Goal: Information Seeking & Learning: Learn about a topic

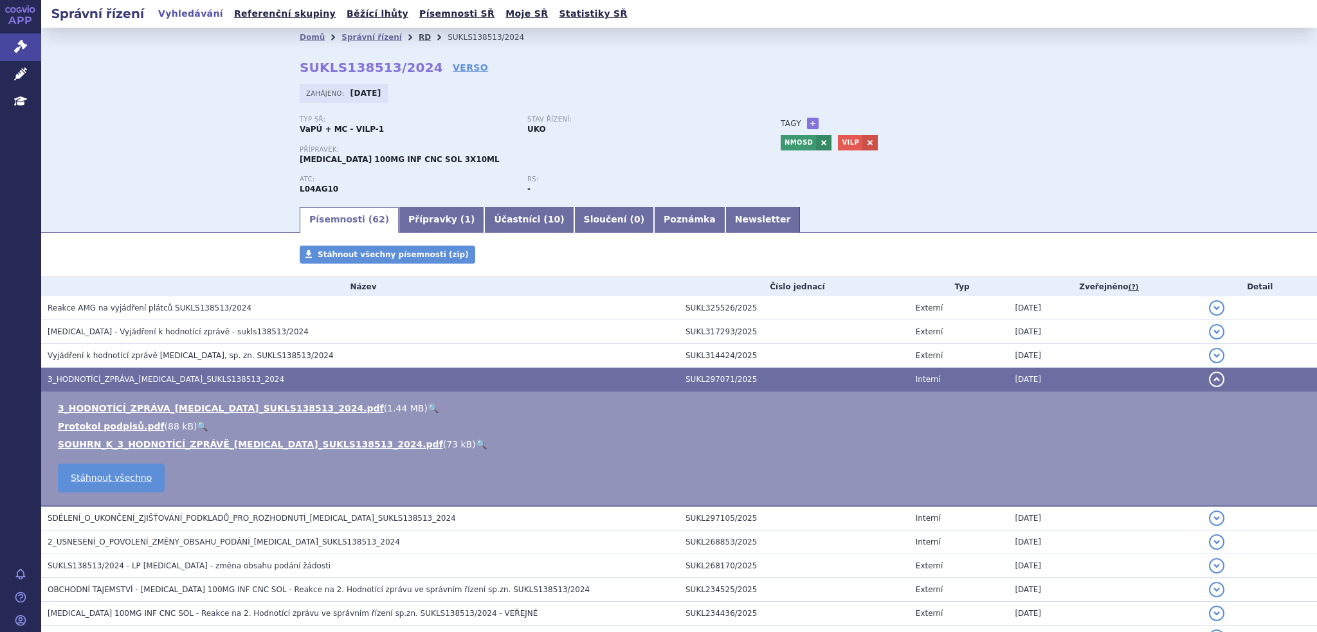
drag, startPoint x: 0, startPoint y: 0, endPoint x: 404, endPoint y: 38, distance: 406.2
click at [419, 38] on link "RD" at bounding box center [425, 37] width 12 height 9
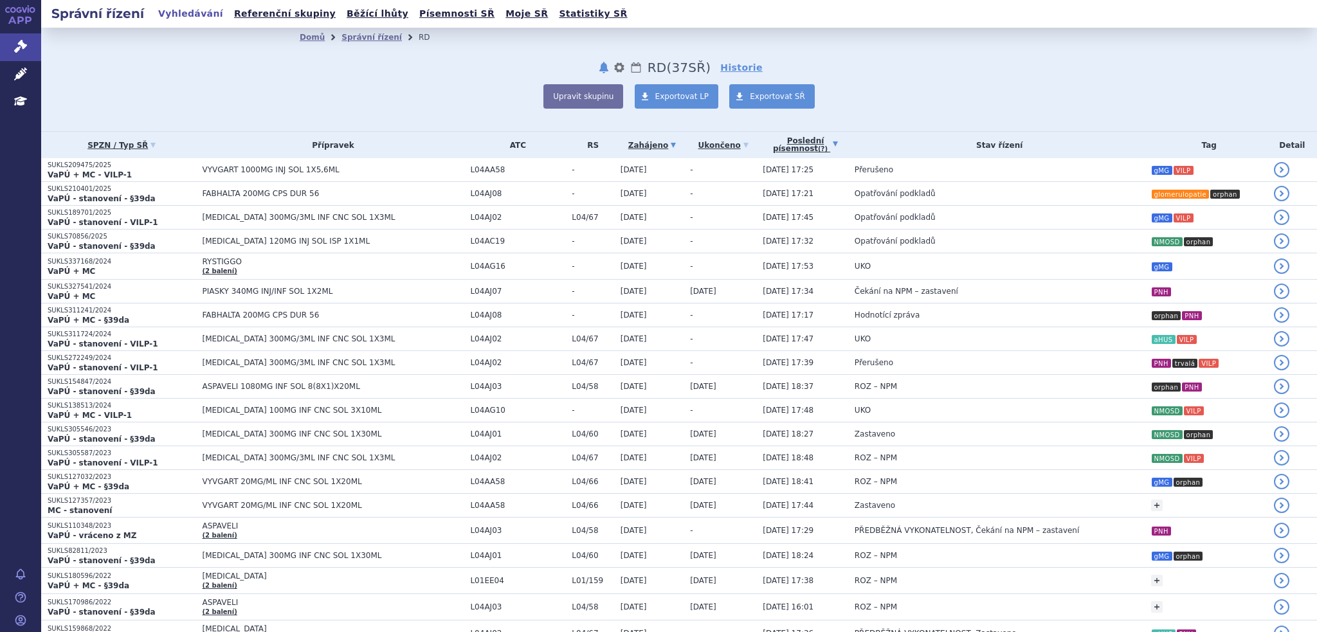
click at [773, 141] on link "Poslední písemnost (?)" at bounding box center [806, 145] width 86 height 26
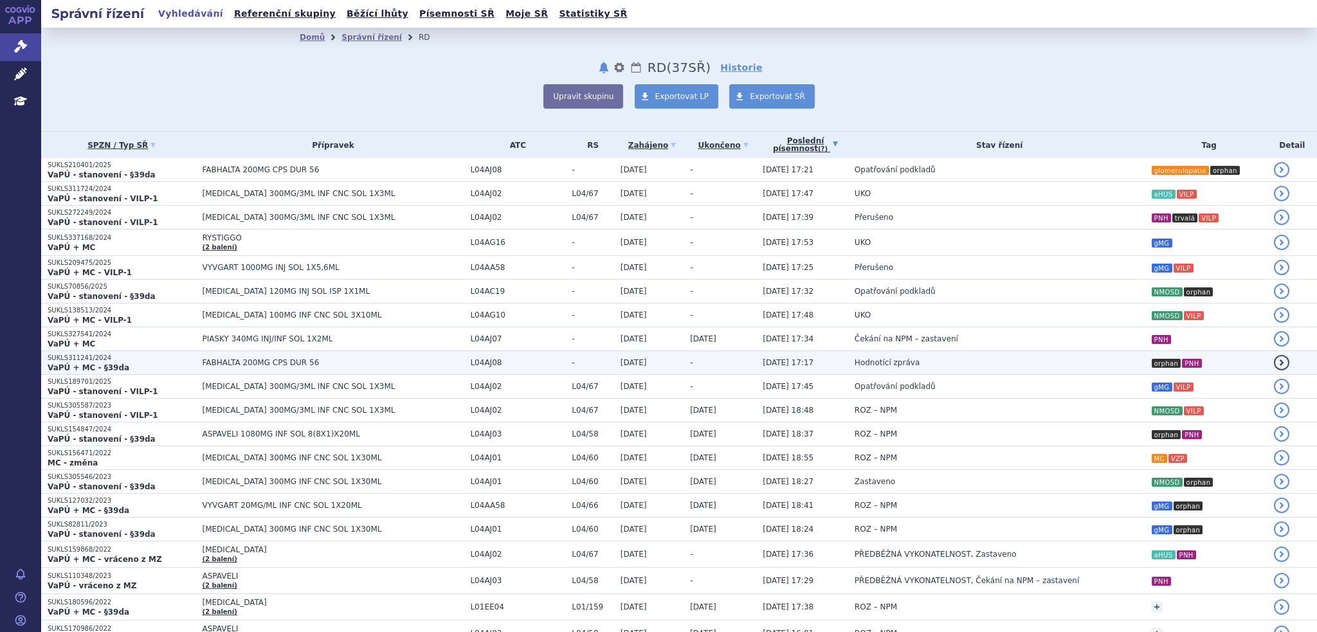
click at [848, 367] on td "Hodnotící zpráva" at bounding box center [996, 363] width 296 height 24
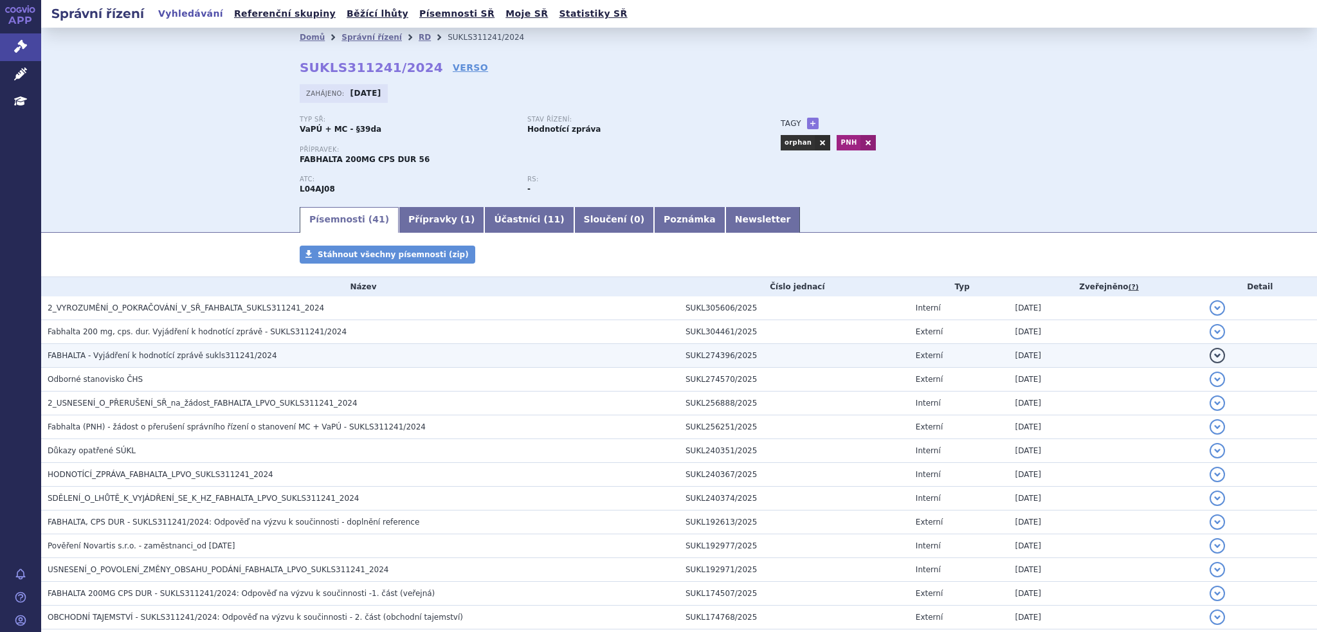
click at [231, 356] on span "FABHALTA - Vyjádření k hodnotící zprávě sukls311241/2024" at bounding box center [163, 355] width 230 height 9
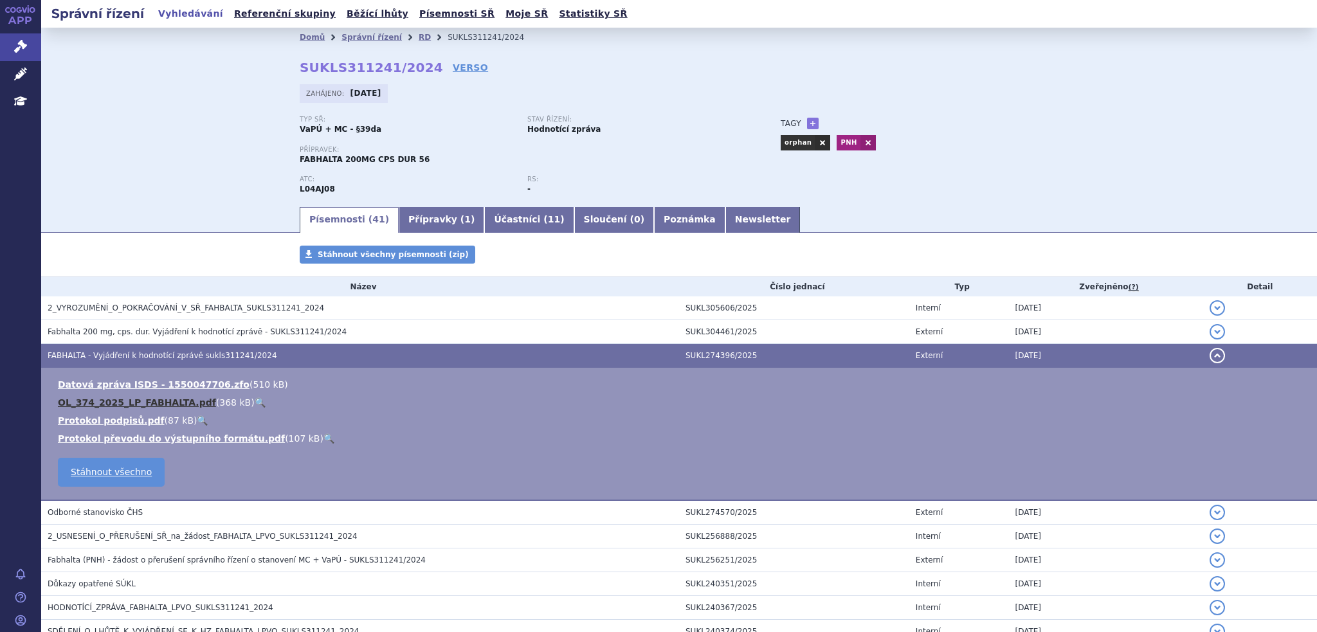
click at [135, 403] on link "OL_374_2025_LP_FABHALTA.pdf" at bounding box center [137, 402] width 158 height 10
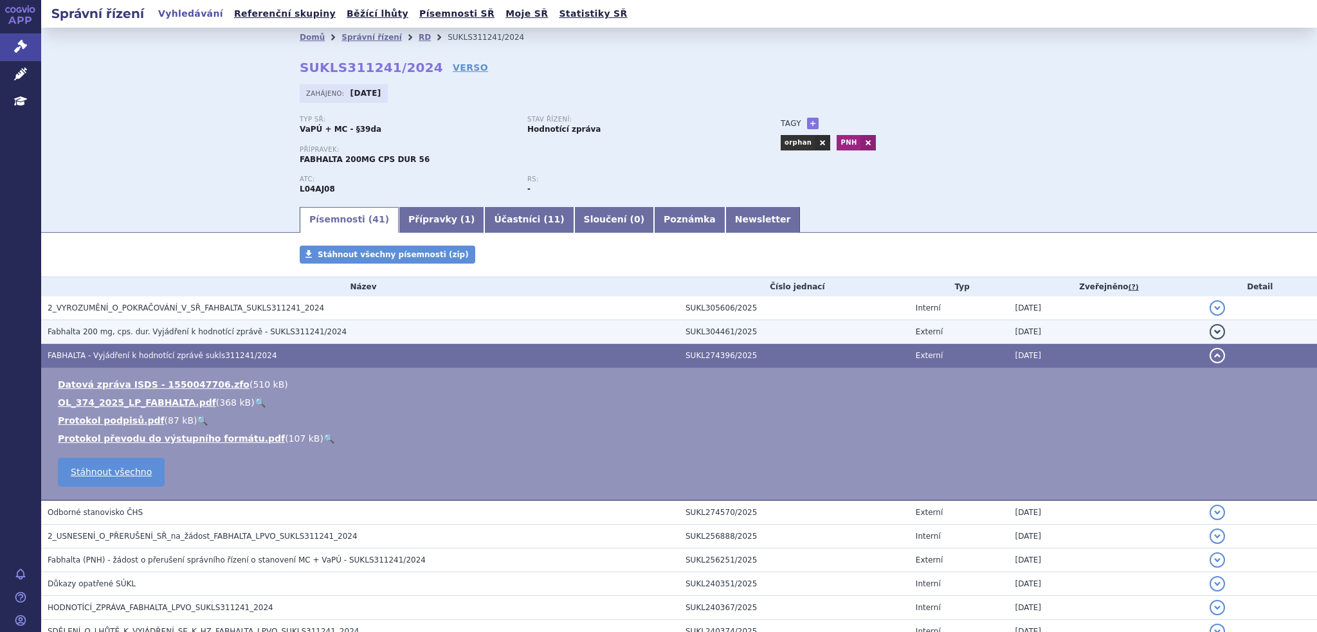
click at [160, 331] on span "Fabhalta 200 mg, cps. dur. Vyjádření k hodnotící zprávě - SUKLS311241/2024" at bounding box center [197, 331] width 299 height 9
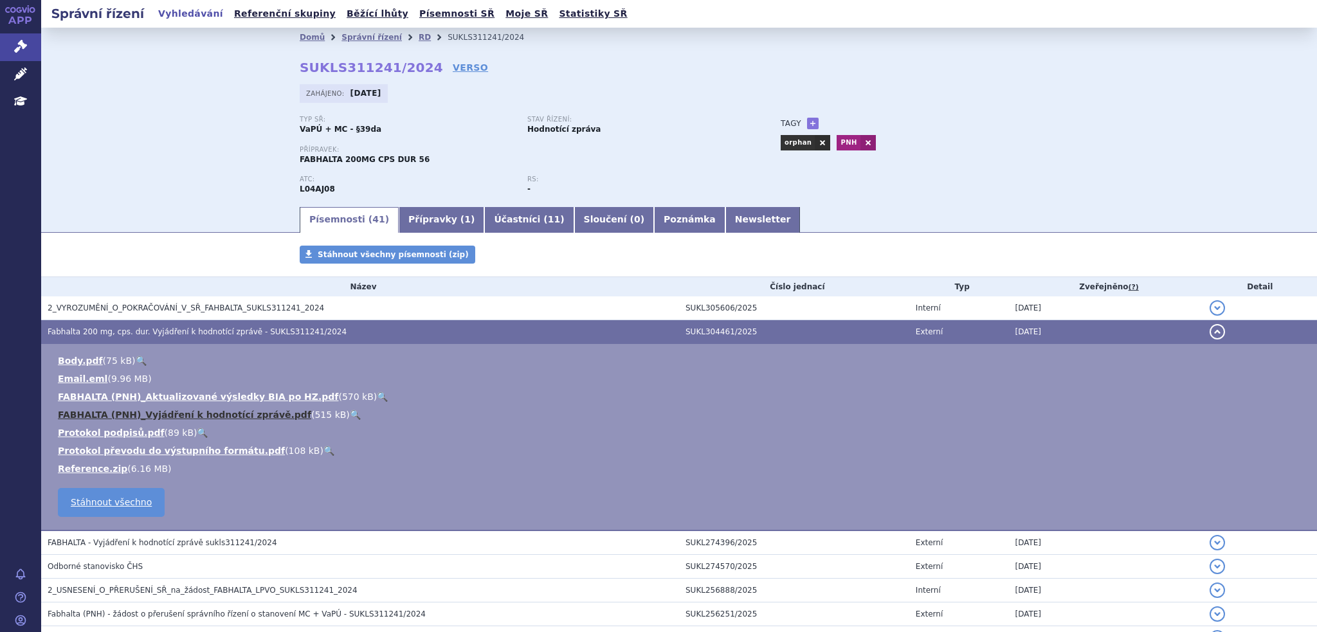
click at [164, 419] on link "FABHALTA (PNH)_Vyjádření k hodnotící zprávě.pdf" at bounding box center [184, 415] width 253 height 10
click at [168, 416] on link "FABHALTA (PNH)_Vyjádření k hodnotící zprávě.pdf" at bounding box center [184, 415] width 253 height 10
click at [174, 392] on link "FABHALTA (PNH)_Aktualizované výsledky BIA po HZ.pdf" at bounding box center [198, 397] width 280 height 10
click at [419, 38] on link "RD" at bounding box center [425, 37] width 12 height 9
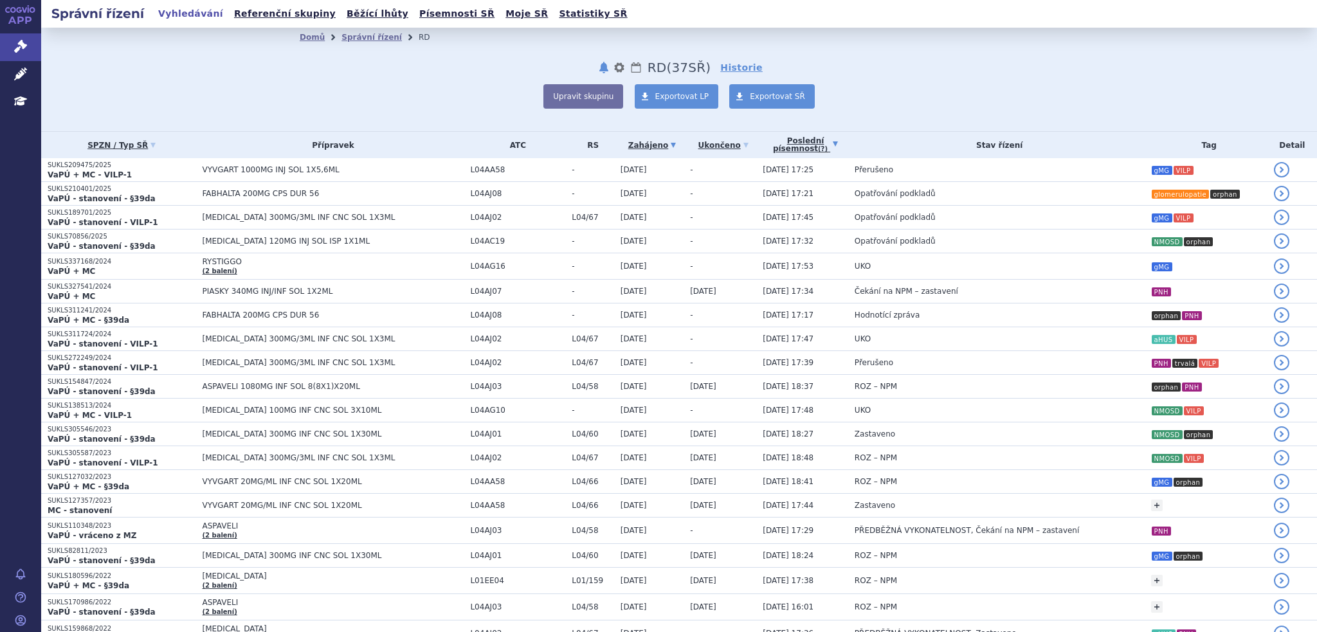
click at [779, 144] on link "Poslední písemnost (?)" at bounding box center [806, 145] width 86 height 26
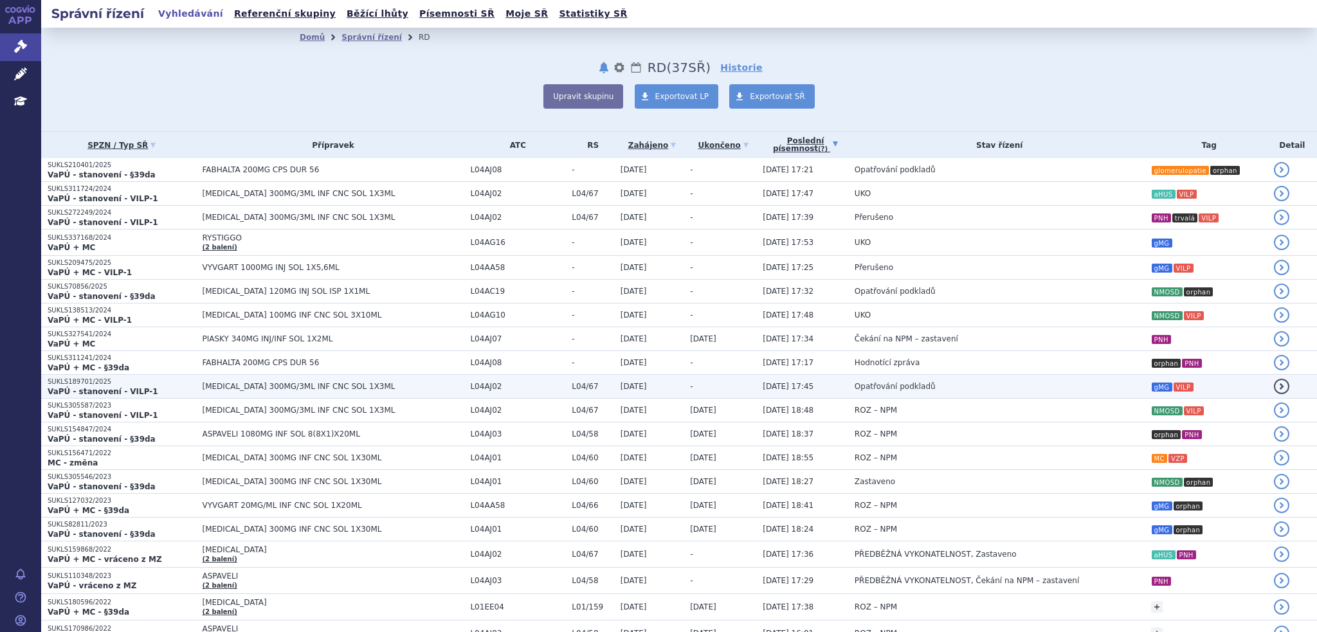
click at [885, 388] on span "Opatřování podkladů" at bounding box center [895, 386] width 81 height 9
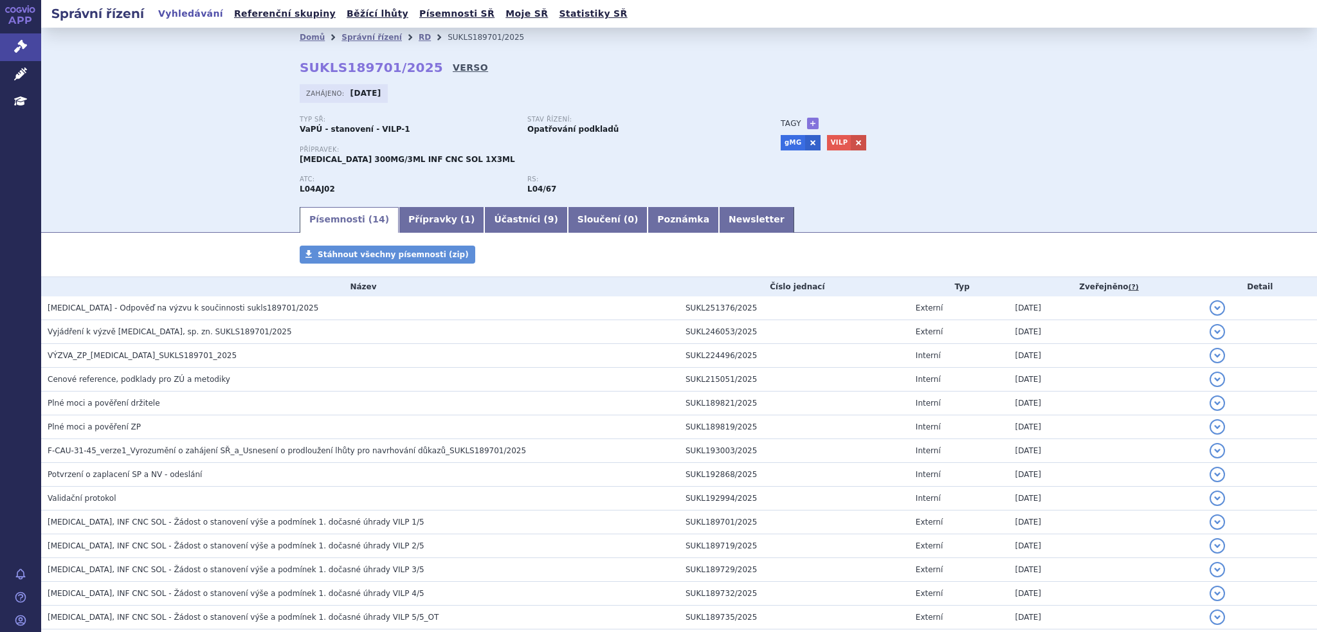
click at [453, 69] on link "VERSO" at bounding box center [470, 67] width 35 height 13
click at [453, 64] on link "VERSO" at bounding box center [470, 67] width 35 height 13
